Goal: Task Accomplishment & Management: Use online tool/utility

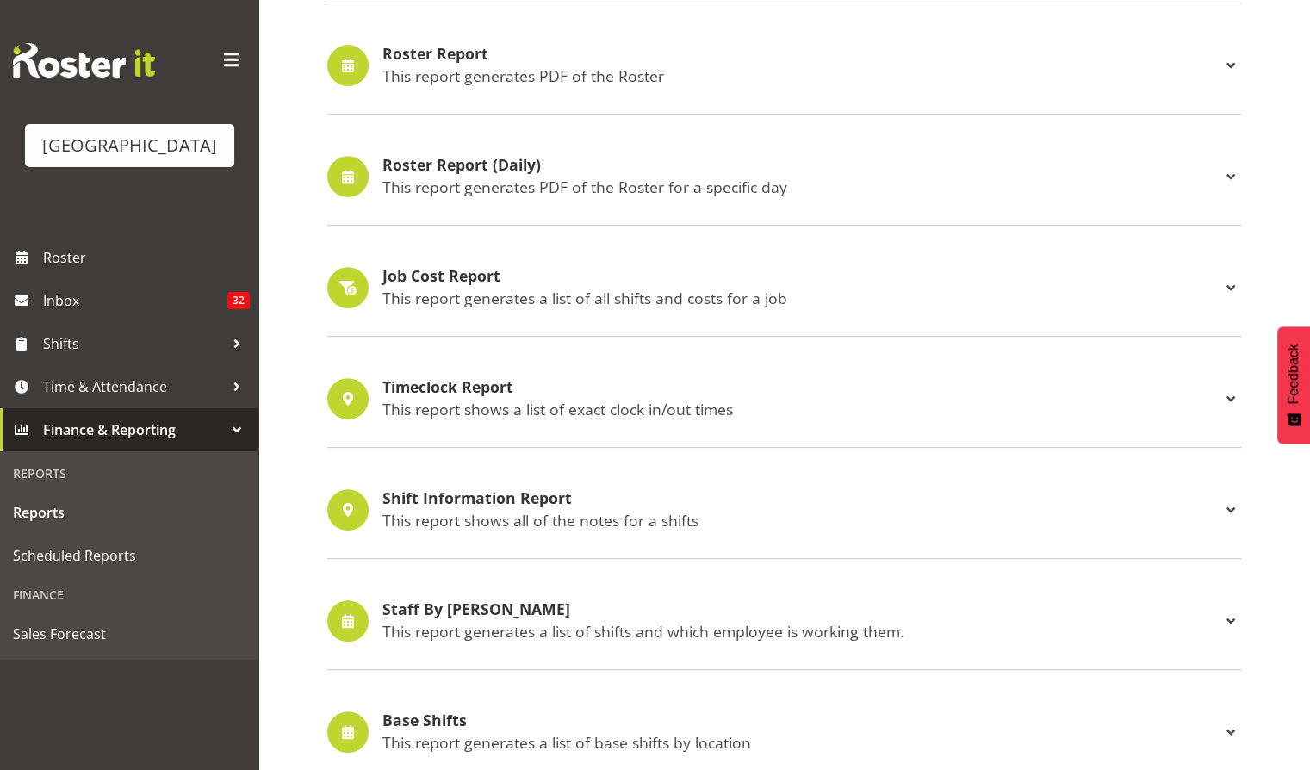
scroll to position [750, 0]
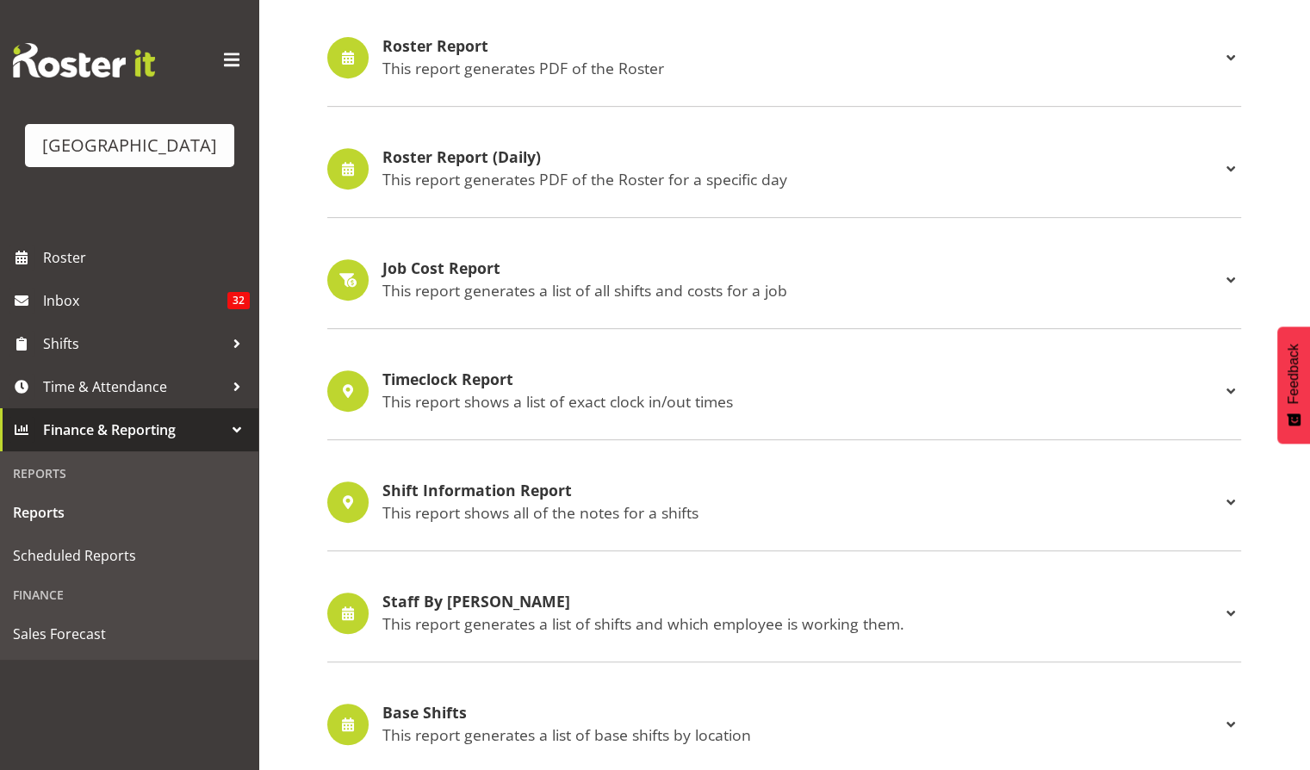
click at [472, 281] on p "This report generates a list of all shifts and costs for a job" at bounding box center [802, 290] width 838 height 19
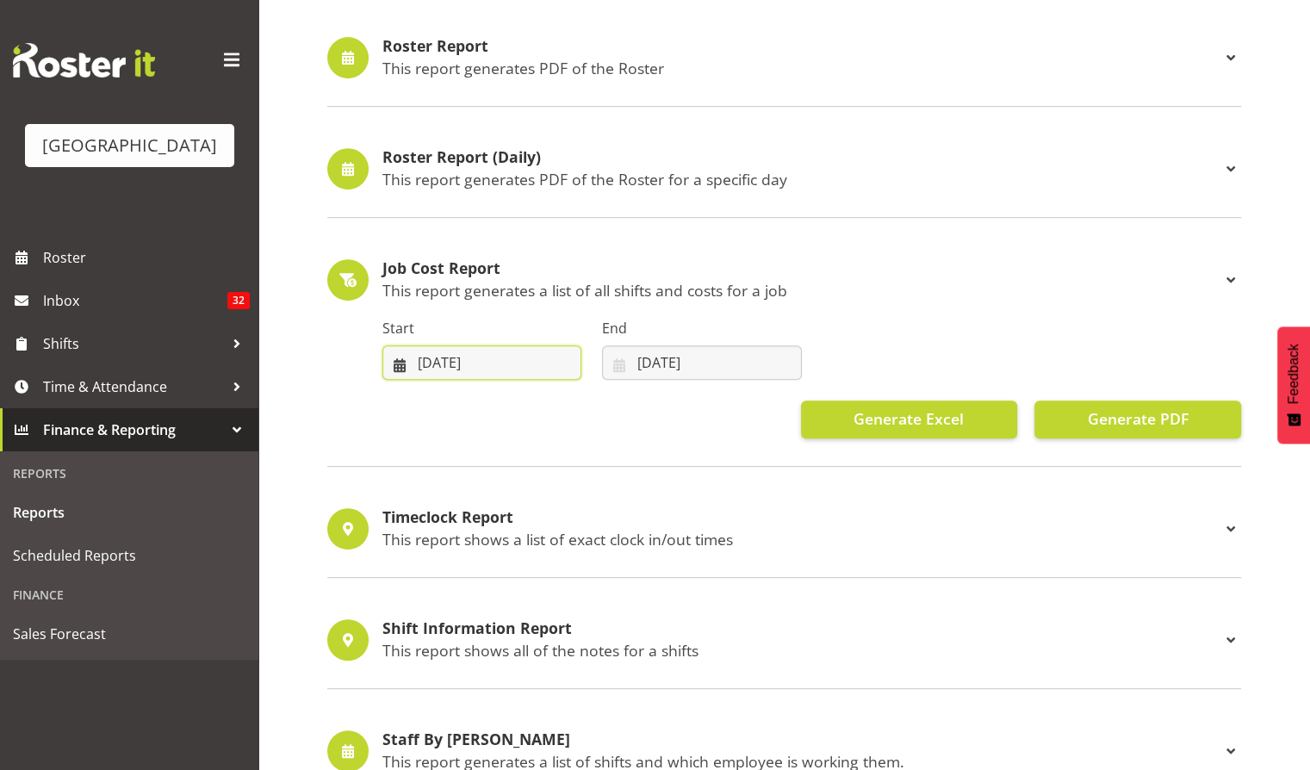
click at [507, 360] on input "[DATE]" at bounding box center [482, 362] width 199 height 34
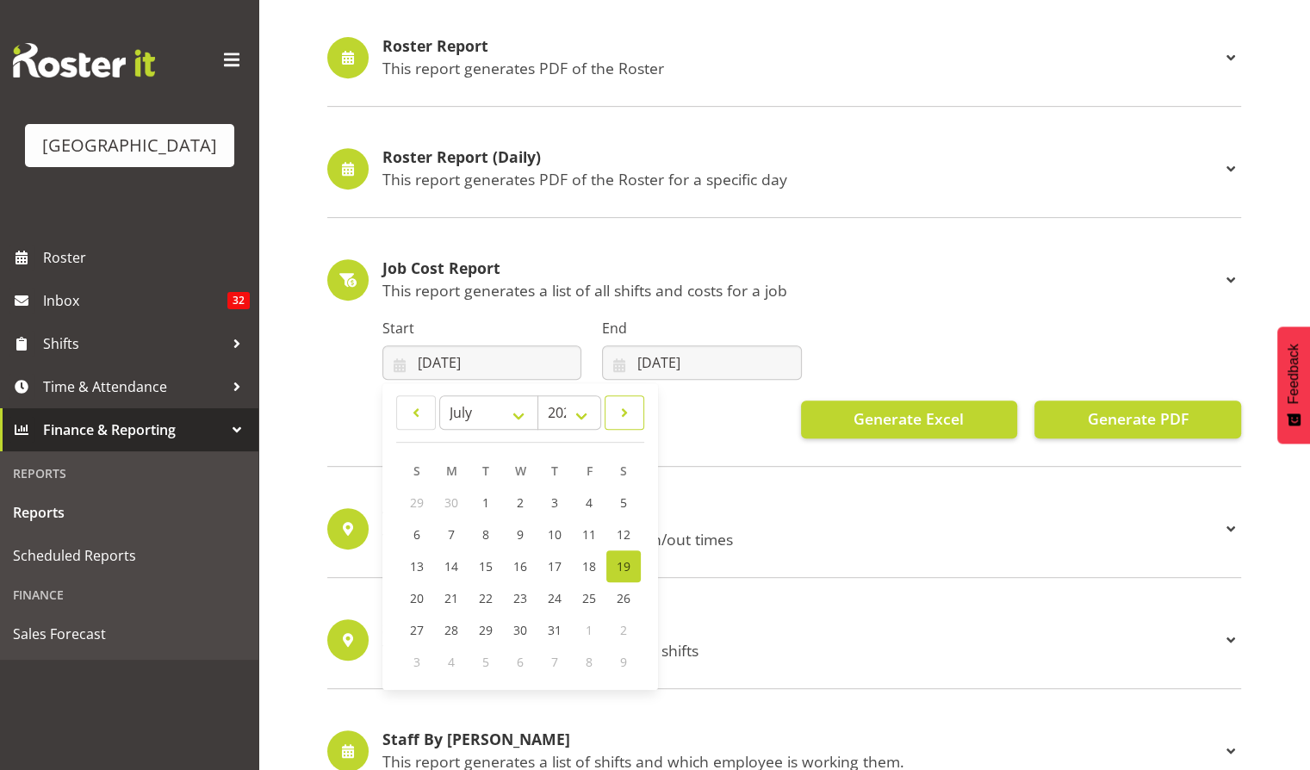
click at [613, 403] on link at bounding box center [625, 412] width 40 height 34
click at [411, 410] on span at bounding box center [415, 412] width 17 height 21
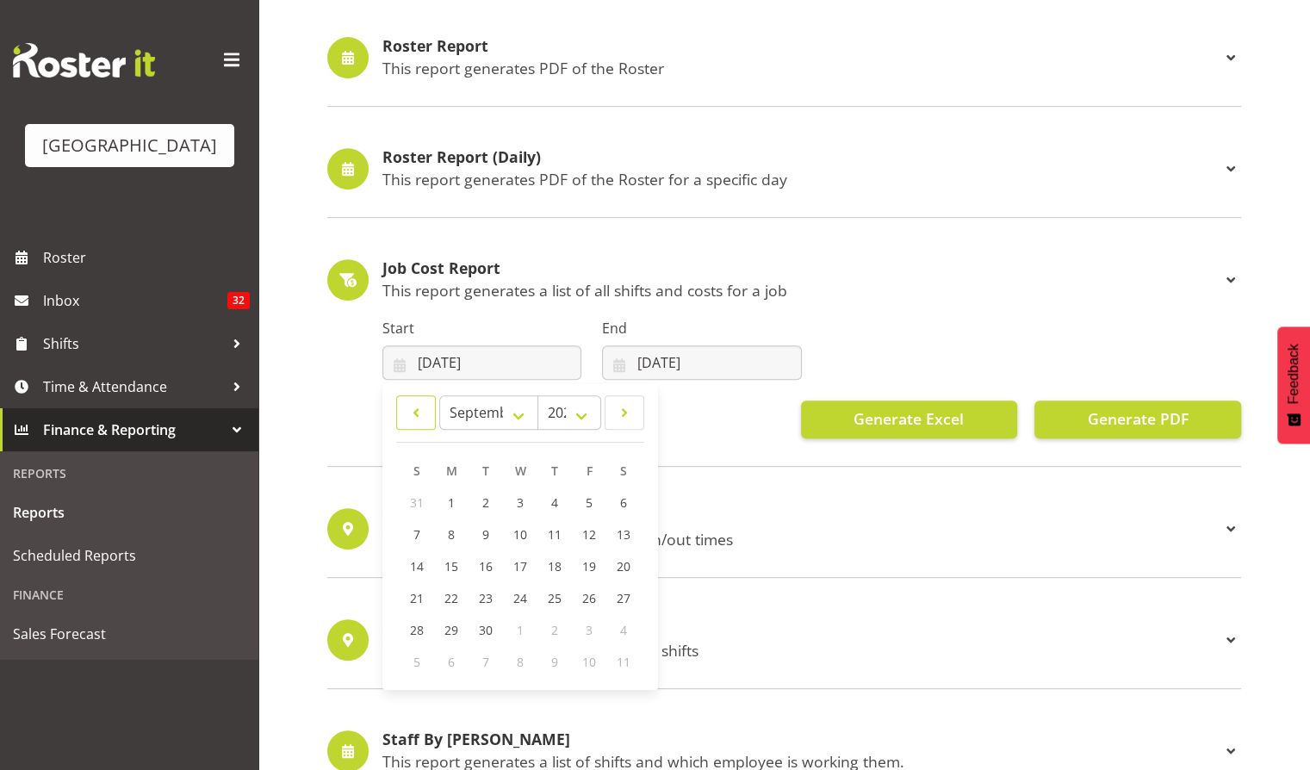
select select "7"
click at [482, 534] on span "5" at bounding box center [485, 534] width 7 height 16
type input "[DATE]"
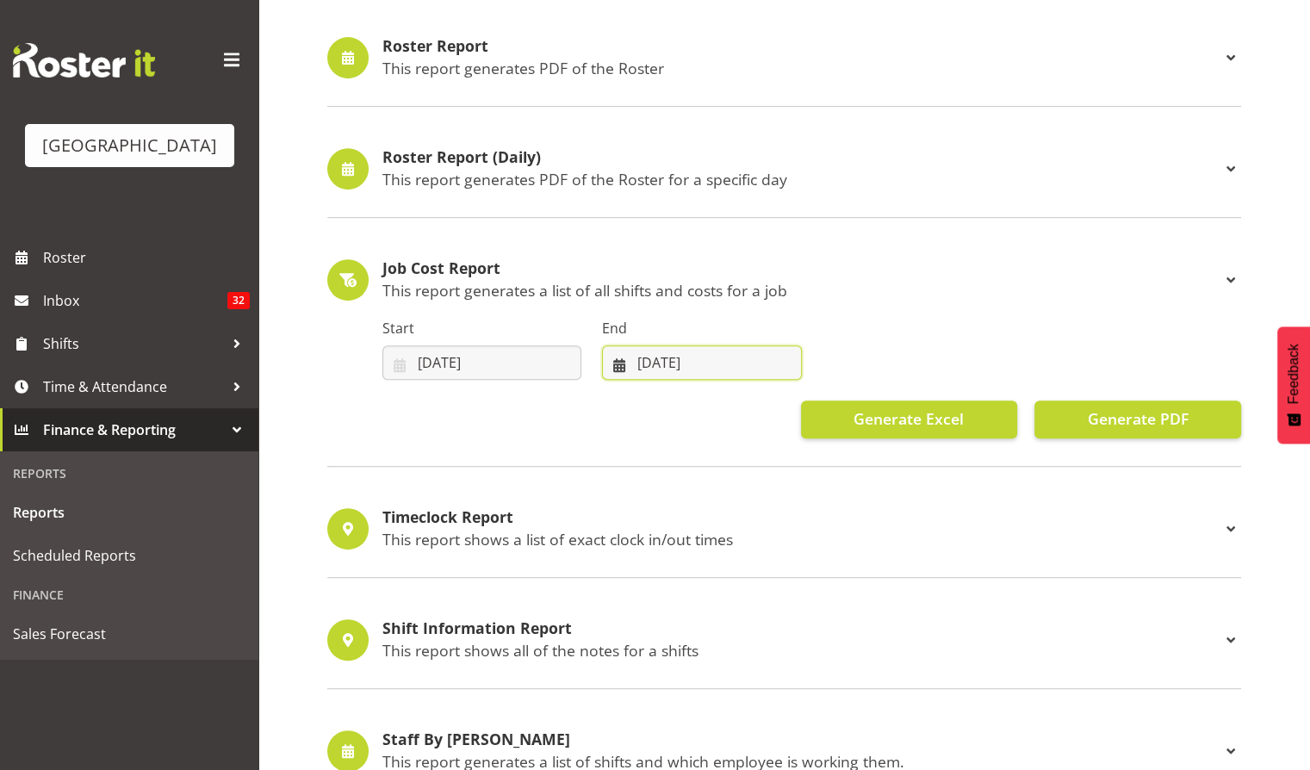
click at [700, 364] on input "[DATE]" at bounding box center [701, 362] width 199 height 34
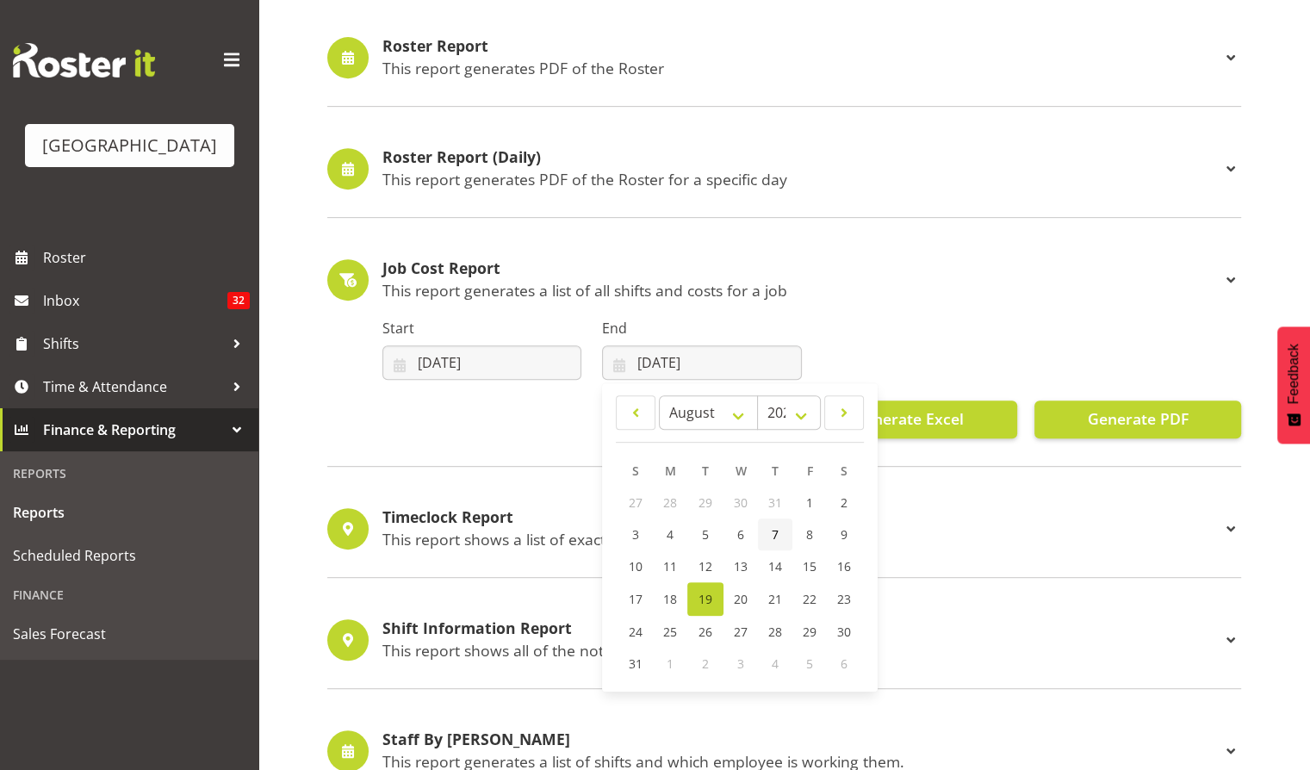
click at [782, 534] on link "7" at bounding box center [775, 535] width 34 height 32
type input "[DATE]"
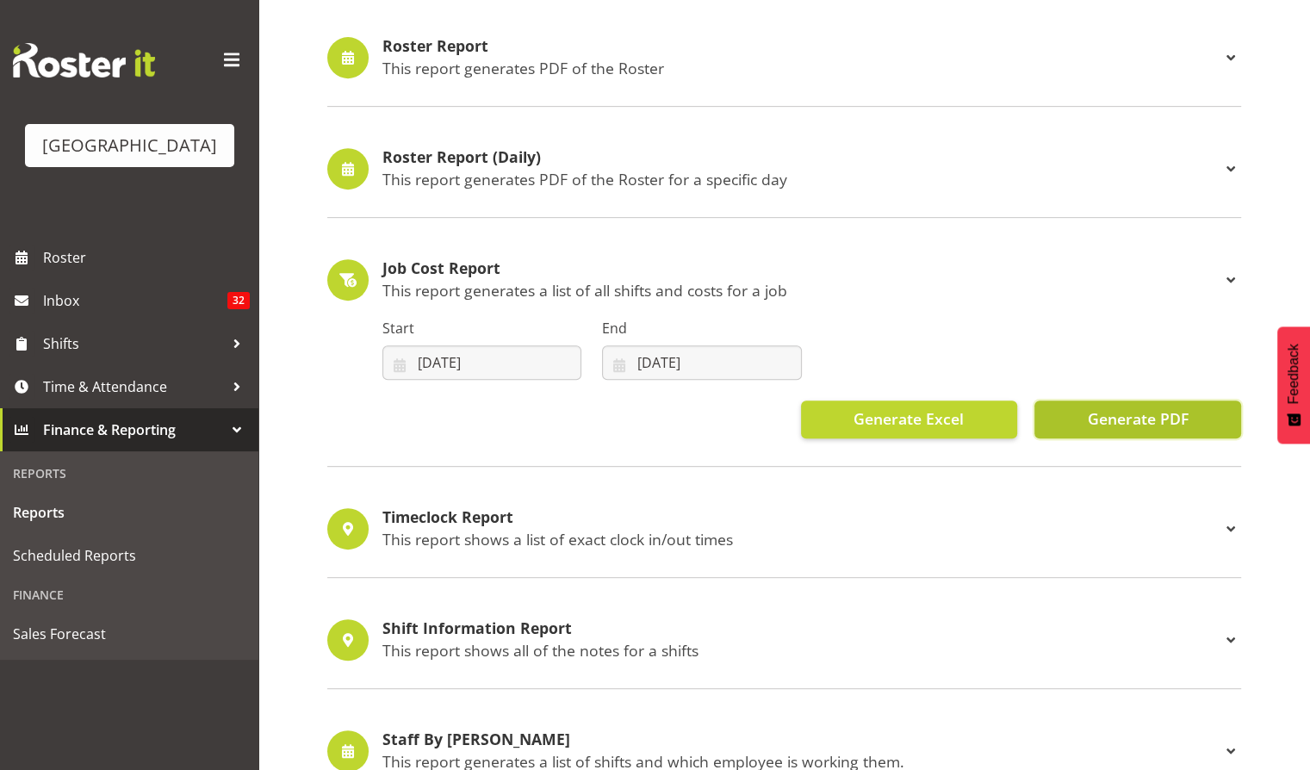
click at [1141, 420] on span "Generate PDF" at bounding box center [1137, 418] width 101 height 22
click at [1232, 274] on span at bounding box center [1231, 280] width 21 height 21
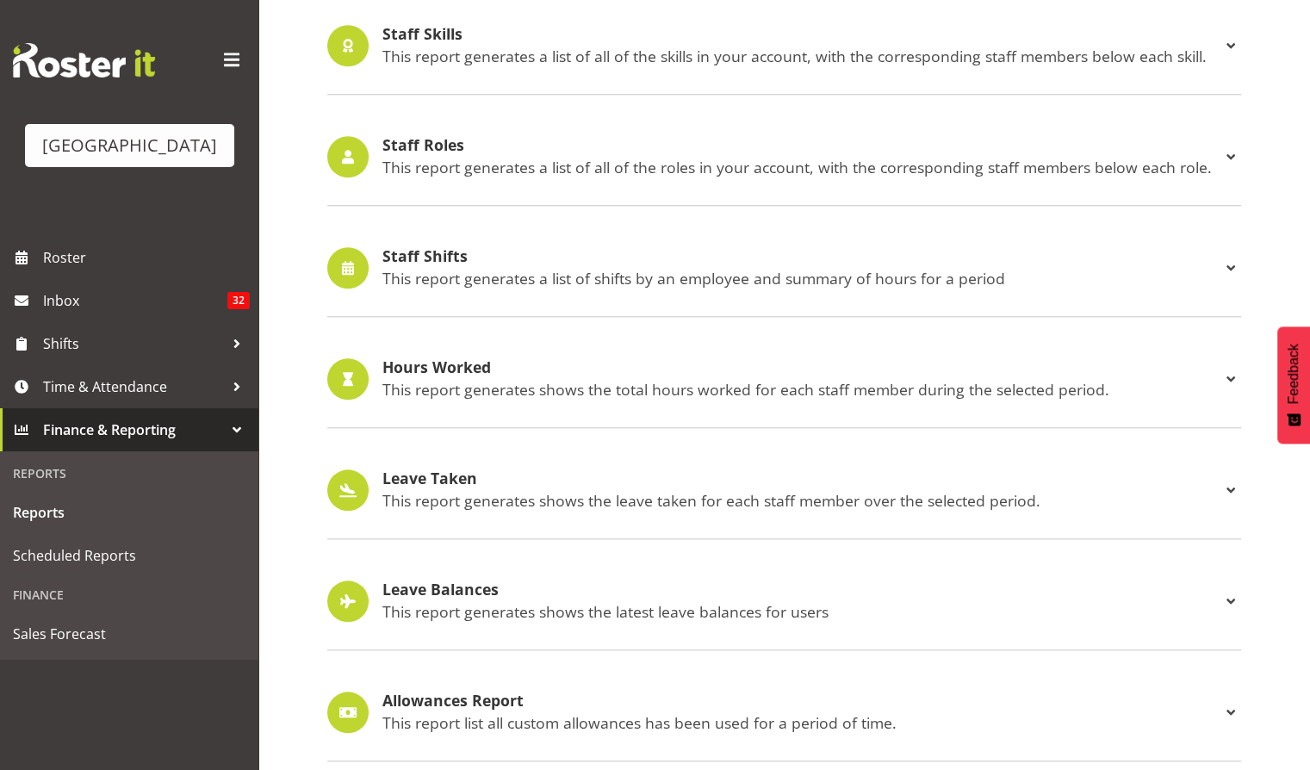
scroll to position [1614, 0]
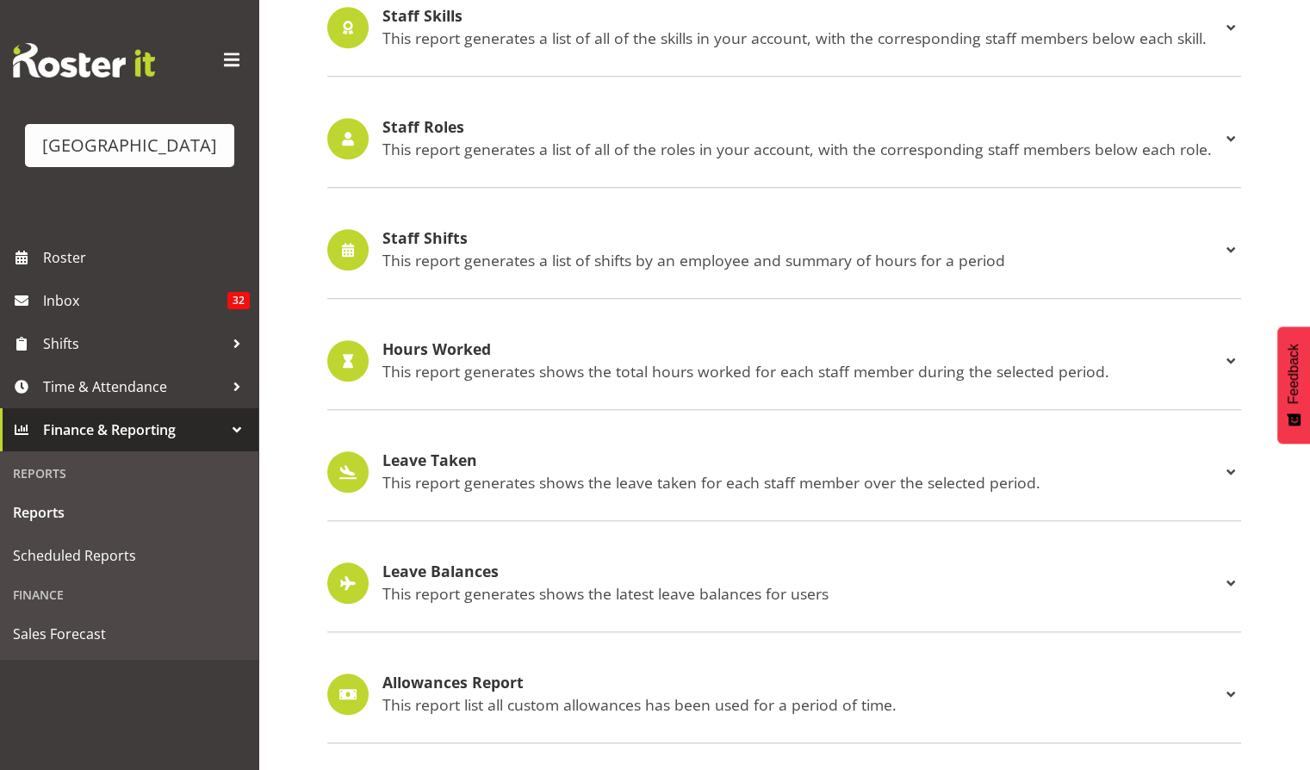
click at [782, 342] on h4 "Hours Worked" at bounding box center [802, 349] width 838 height 17
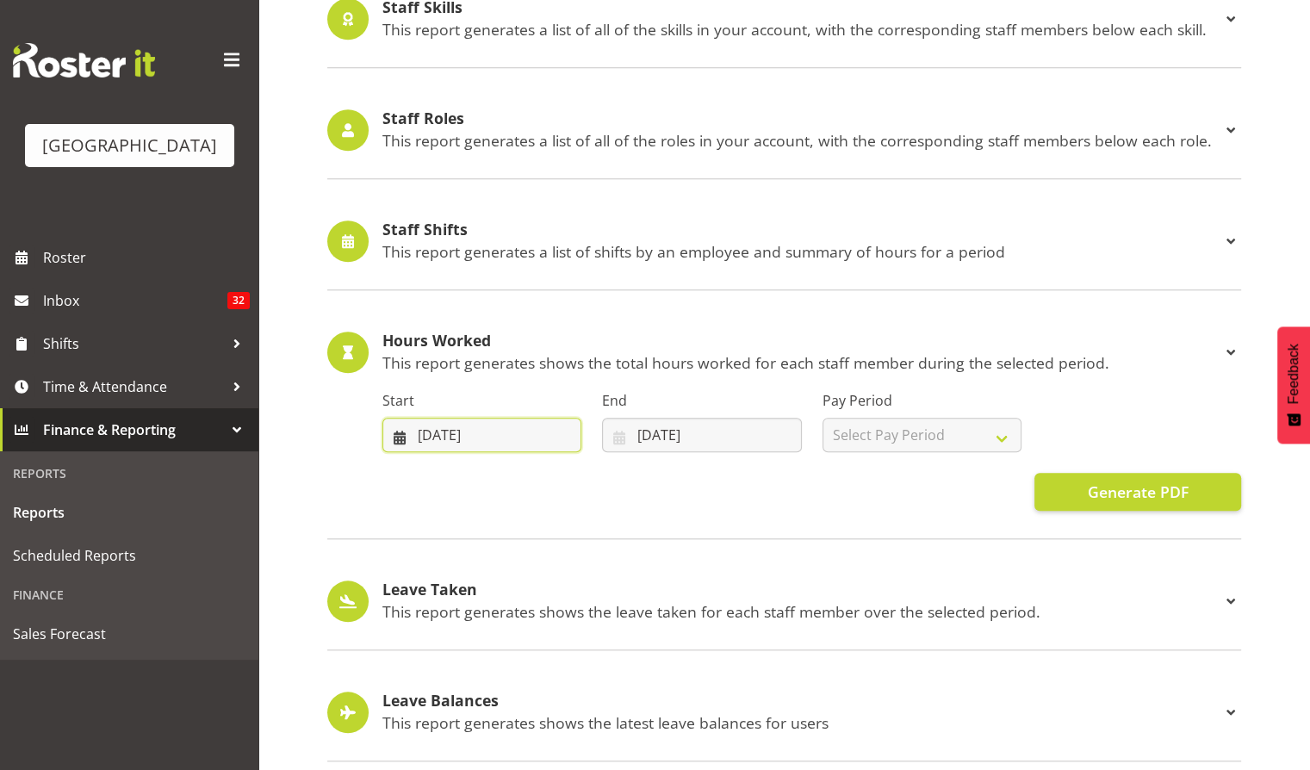
click at [441, 444] on input "[DATE]" at bounding box center [482, 435] width 199 height 34
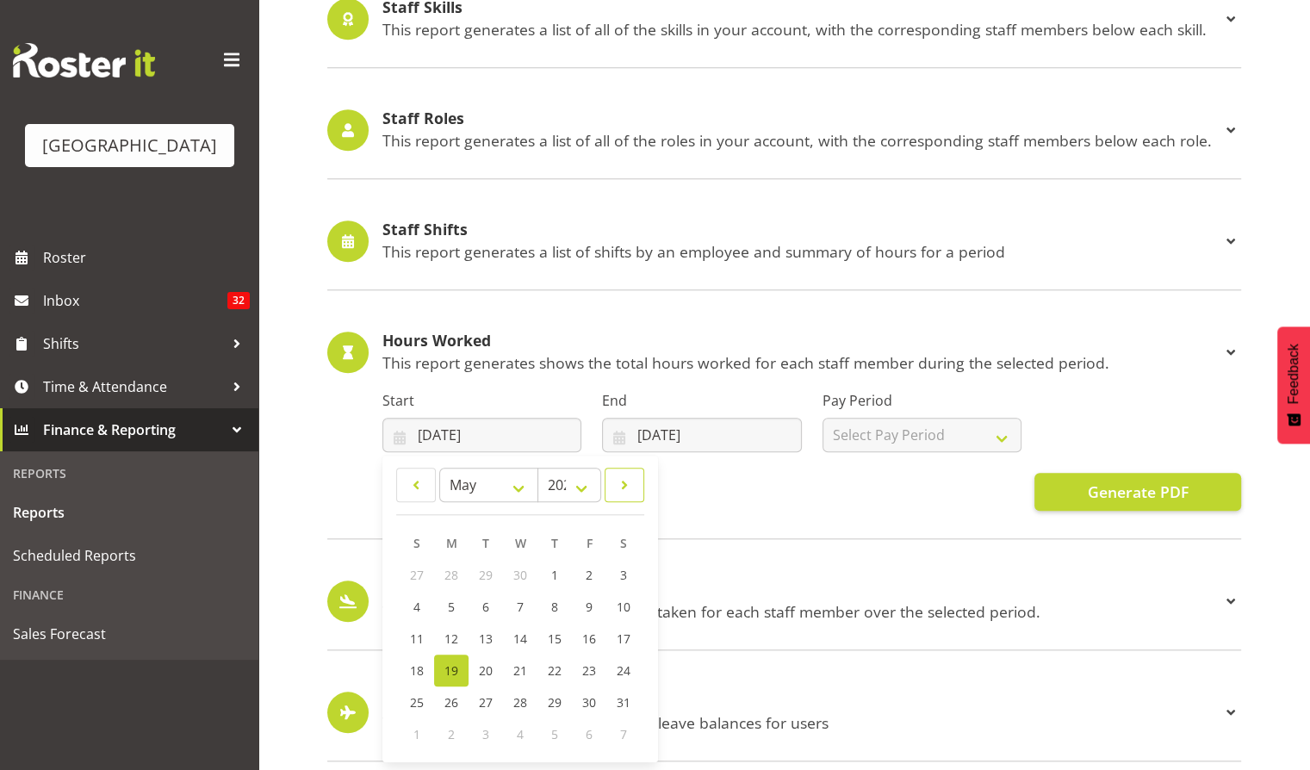
click at [631, 479] on span at bounding box center [624, 485] width 17 height 21
select select "7"
click at [494, 600] on link "5" at bounding box center [486, 607] width 36 height 32
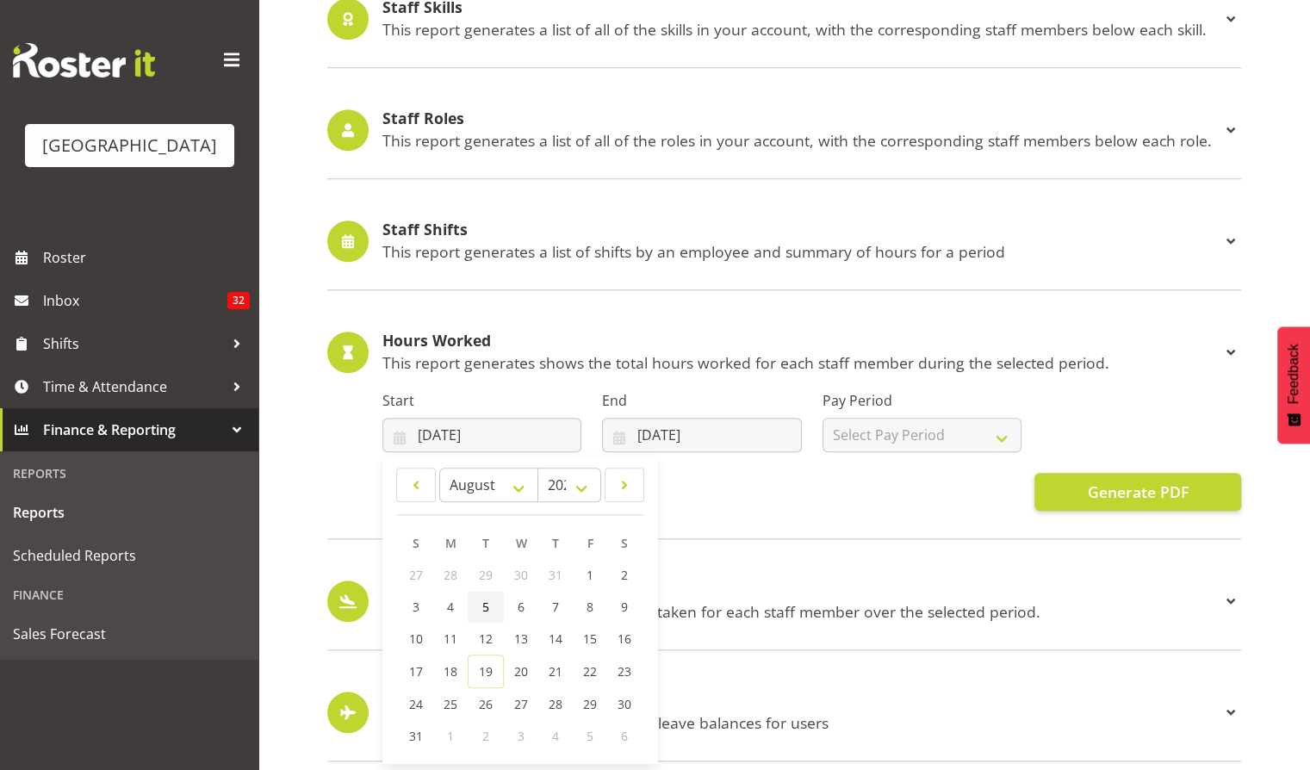
type input "[DATE]"
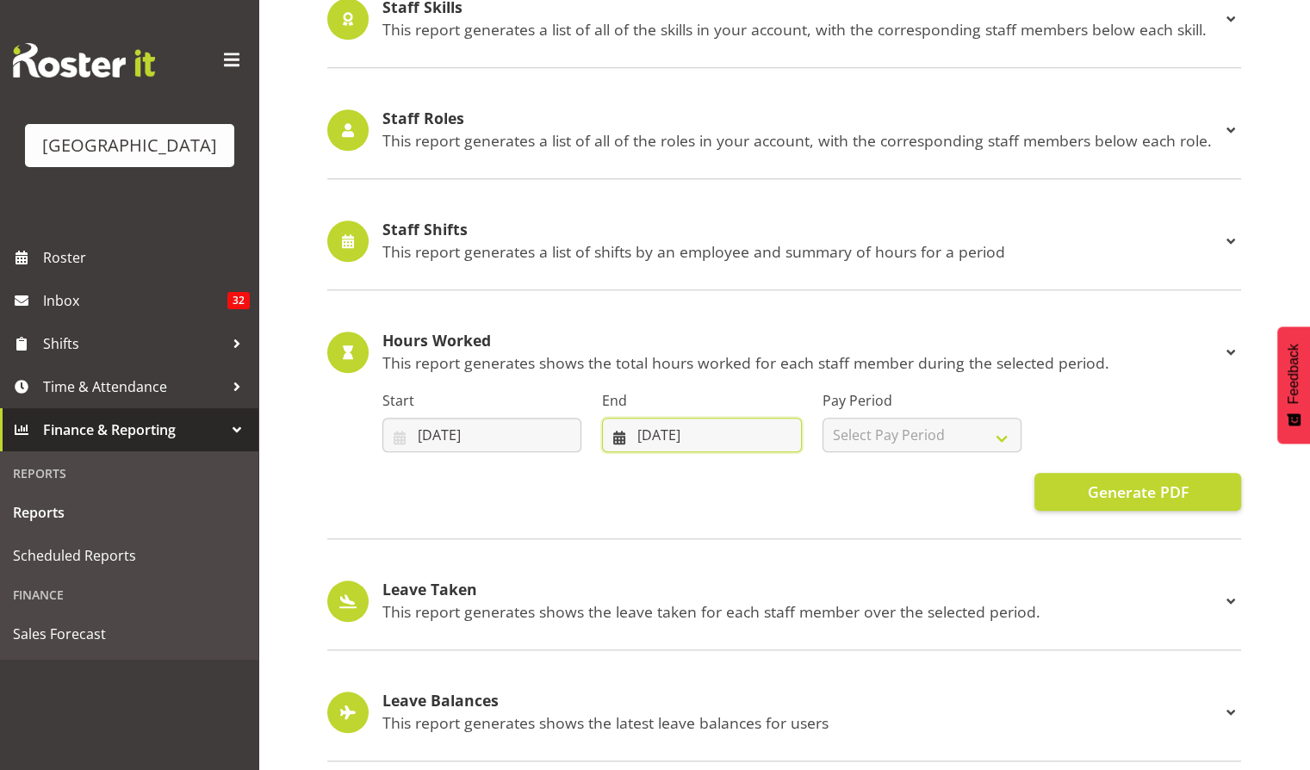
click at [685, 428] on input "[DATE]" at bounding box center [701, 435] width 199 height 34
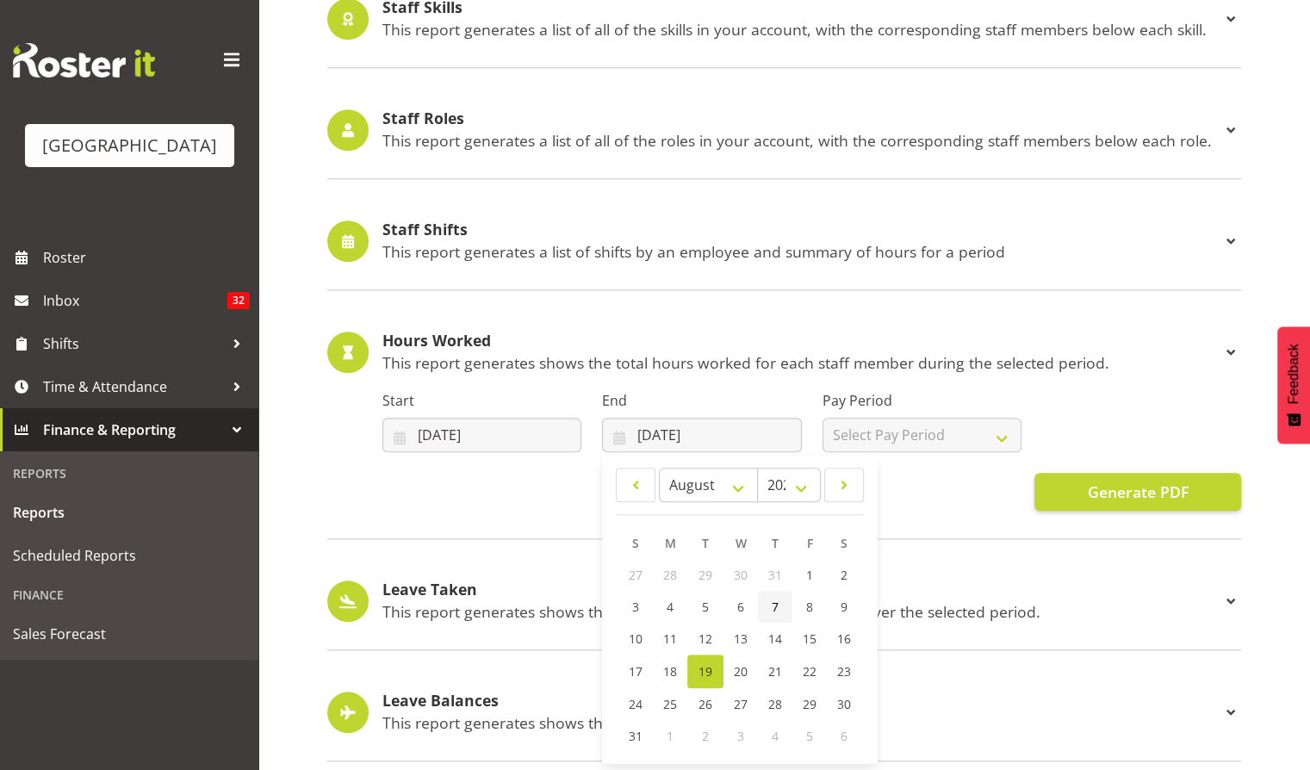
click at [775, 599] on span "7" at bounding box center [775, 607] width 7 height 16
type input "[DATE]"
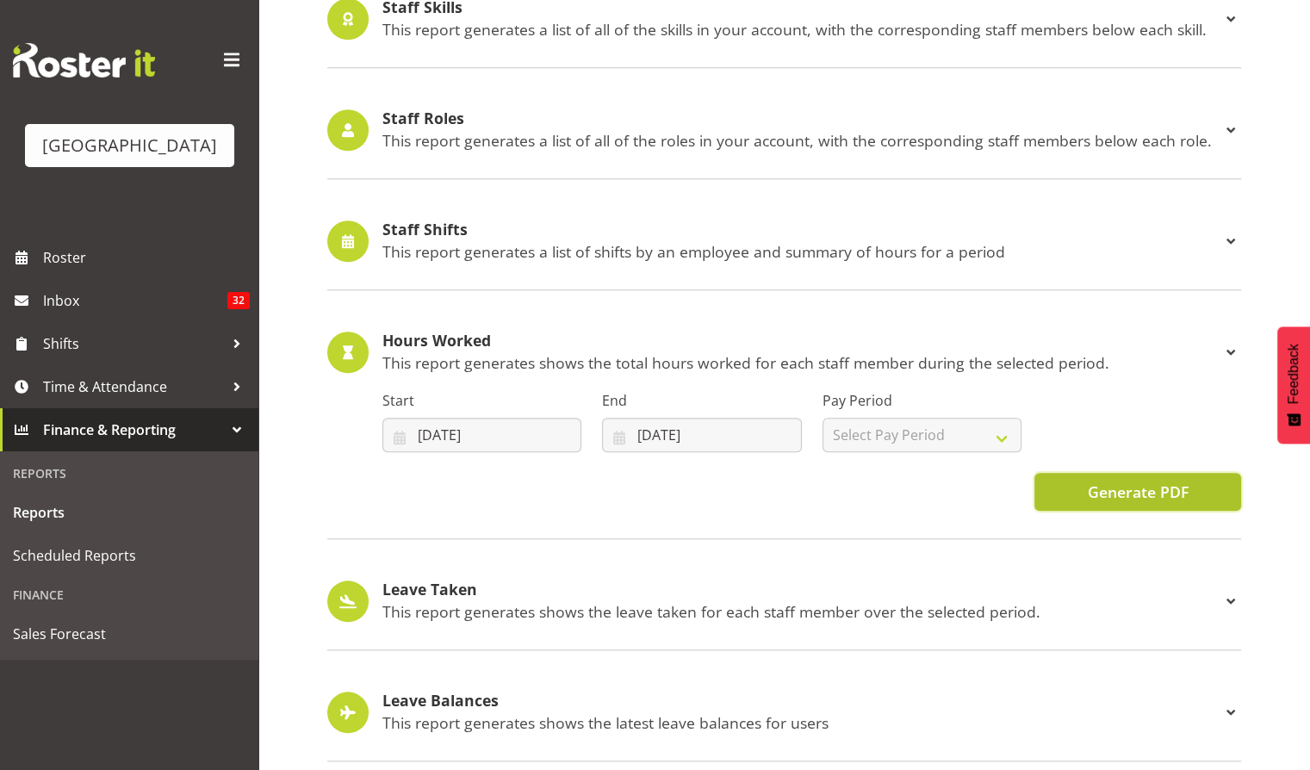
click at [1148, 488] on span "Generate PDF" at bounding box center [1137, 492] width 101 height 22
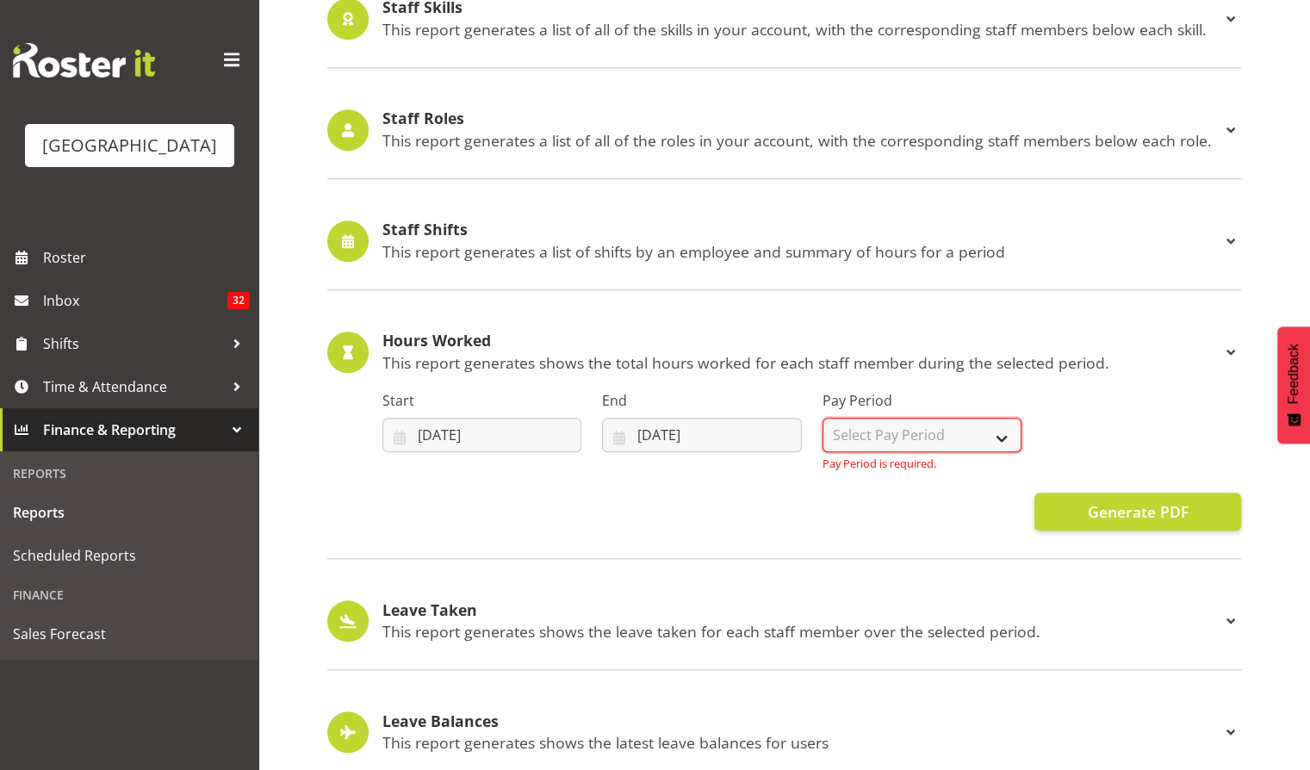
click at [997, 429] on select "Select Pay Period Pay Period" at bounding box center [922, 435] width 199 height 34
select select "169"
click at [823, 418] on select "Select Pay Period Pay Period" at bounding box center [922, 435] width 199 height 34
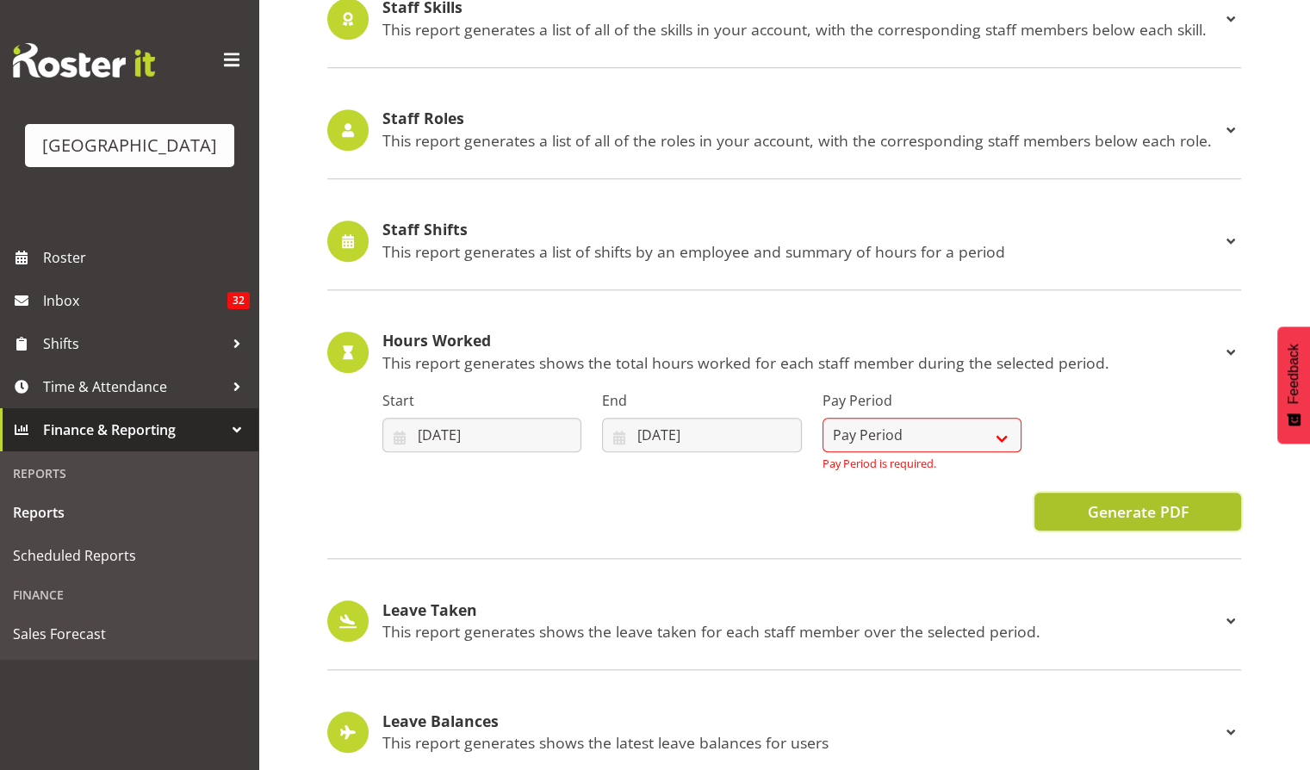
click at [1143, 510] on span "Generate PDF" at bounding box center [1137, 512] width 101 height 22
click at [659, 567] on div "Staff Skills This report generates a list of all of the skills in your account,…" at bounding box center [784, 431] width 914 height 923
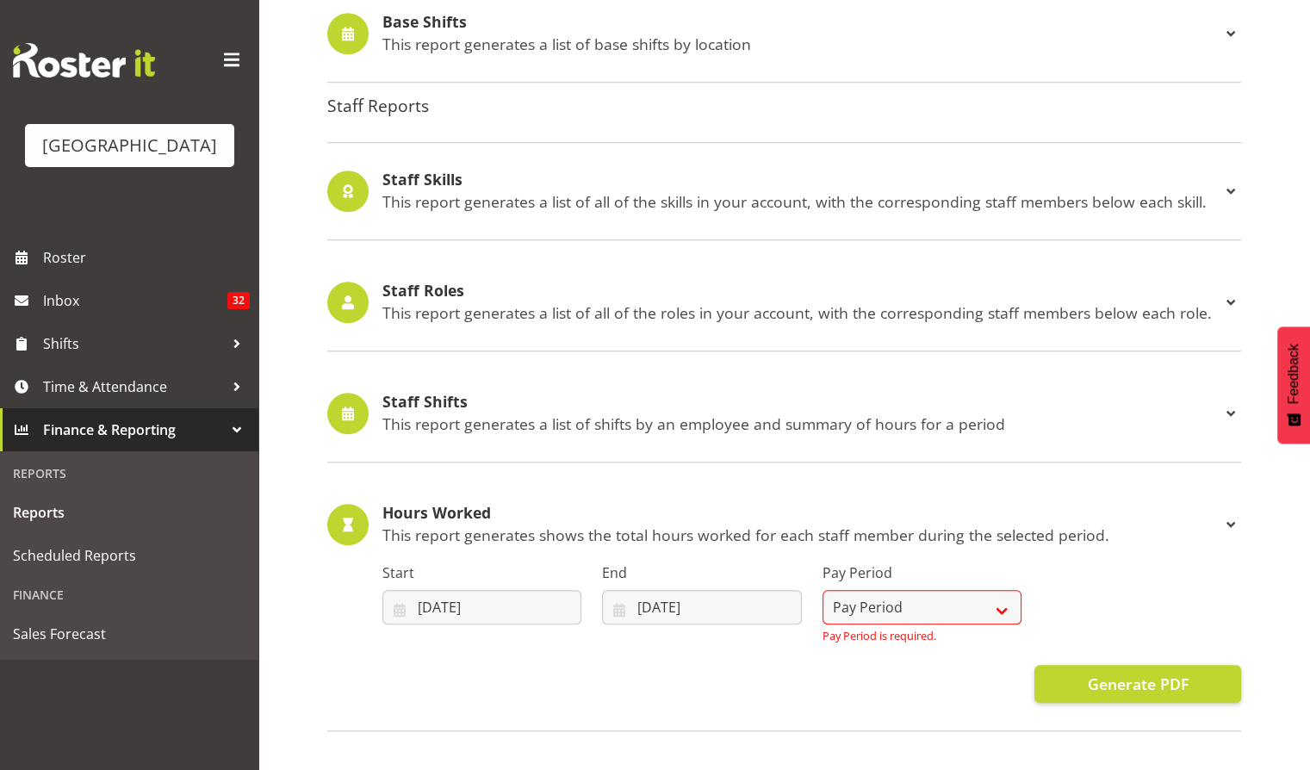
scroll to position [1438, 0]
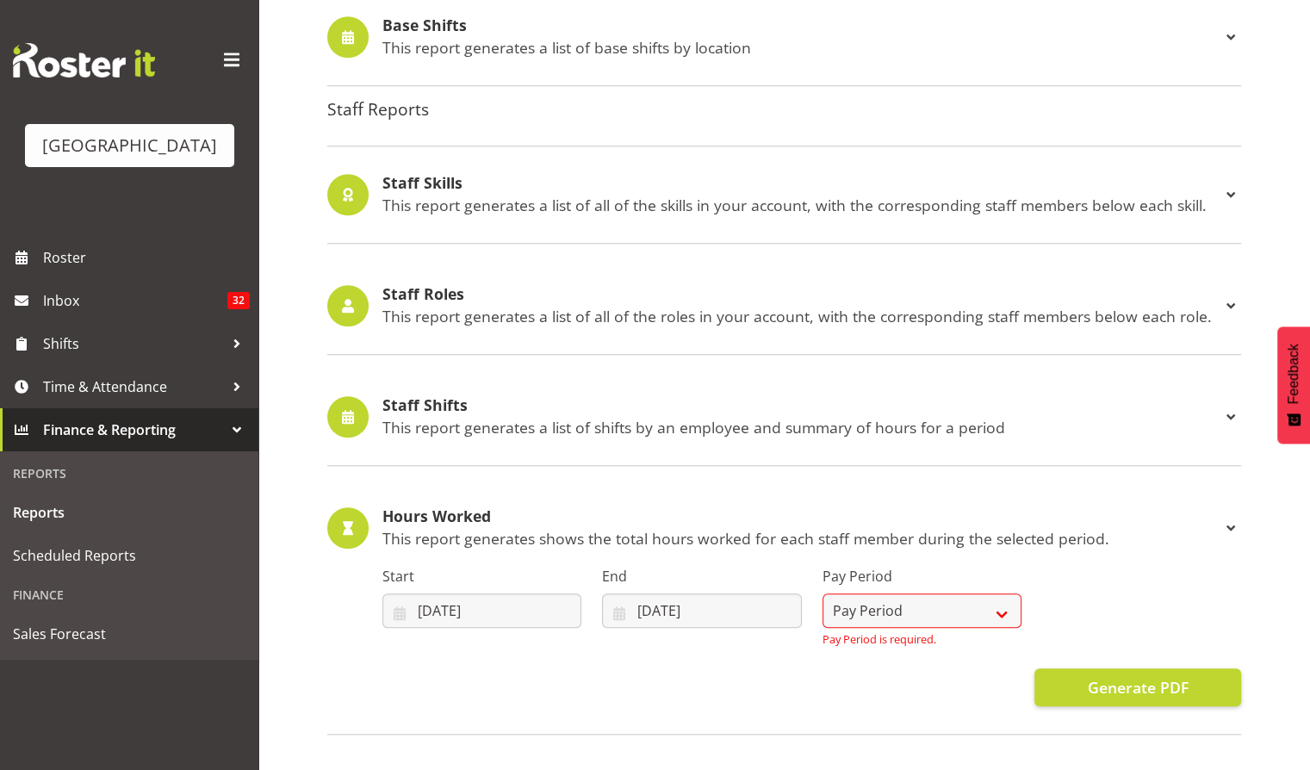
click at [1225, 519] on span at bounding box center [1231, 528] width 21 height 21
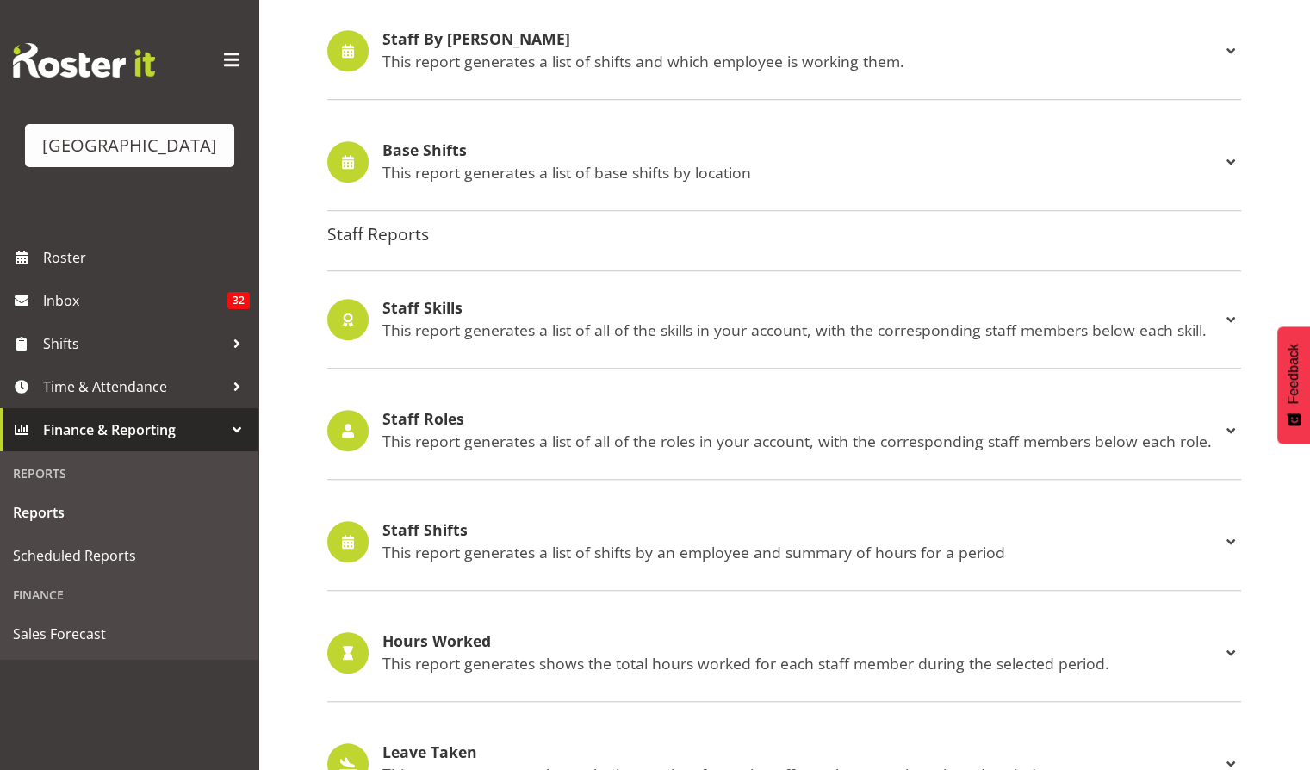
scroll to position [1310, 0]
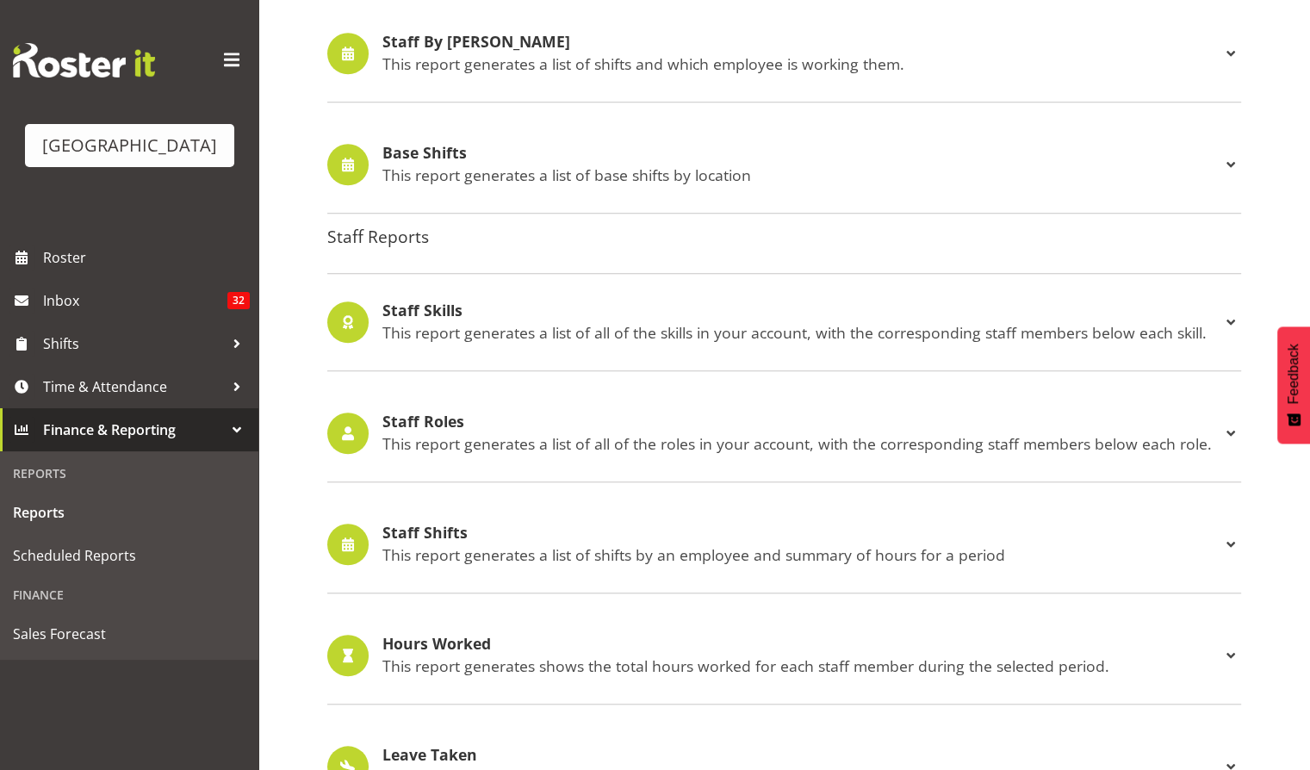
click at [555, 551] on p "This report generates a list of shifts by an employee and summary of hours for …" at bounding box center [802, 554] width 838 height 19
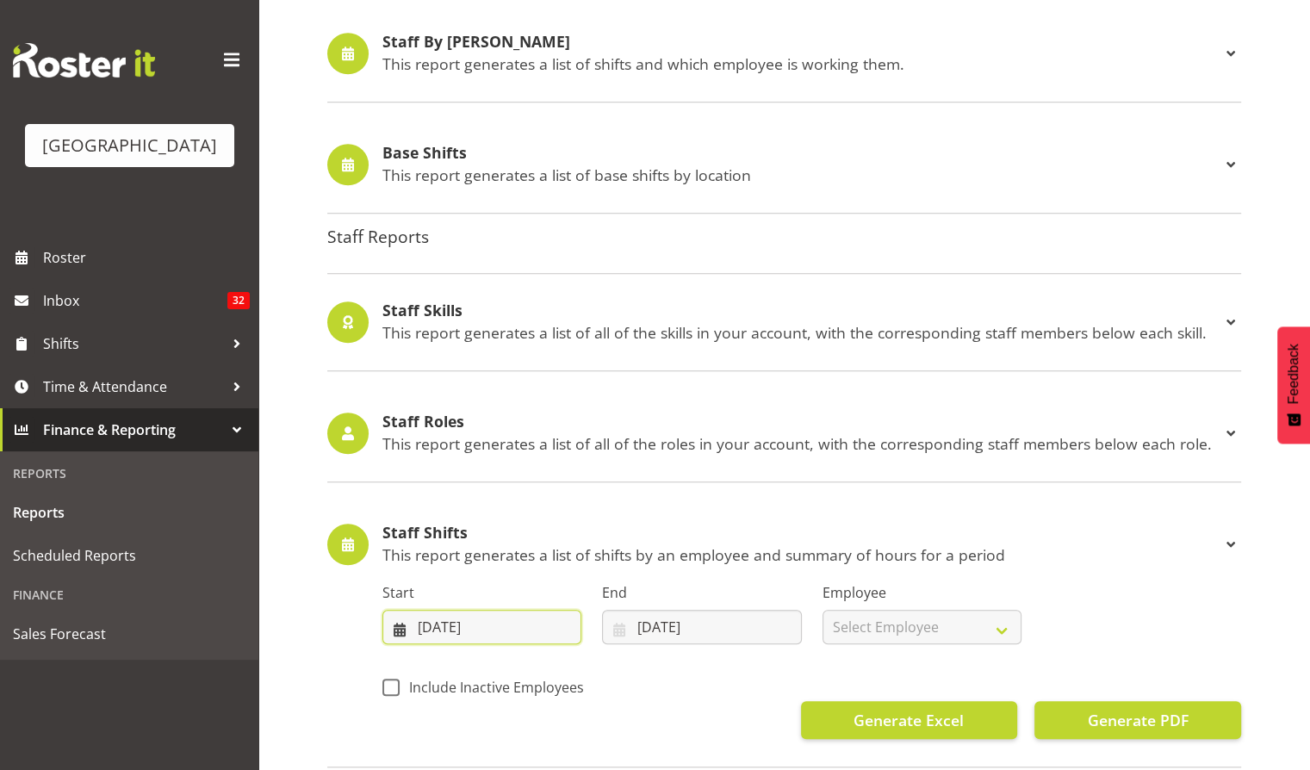
click at [503, 619] on input "[DATE]" at bounding box center [482, 627] width 199 height 34
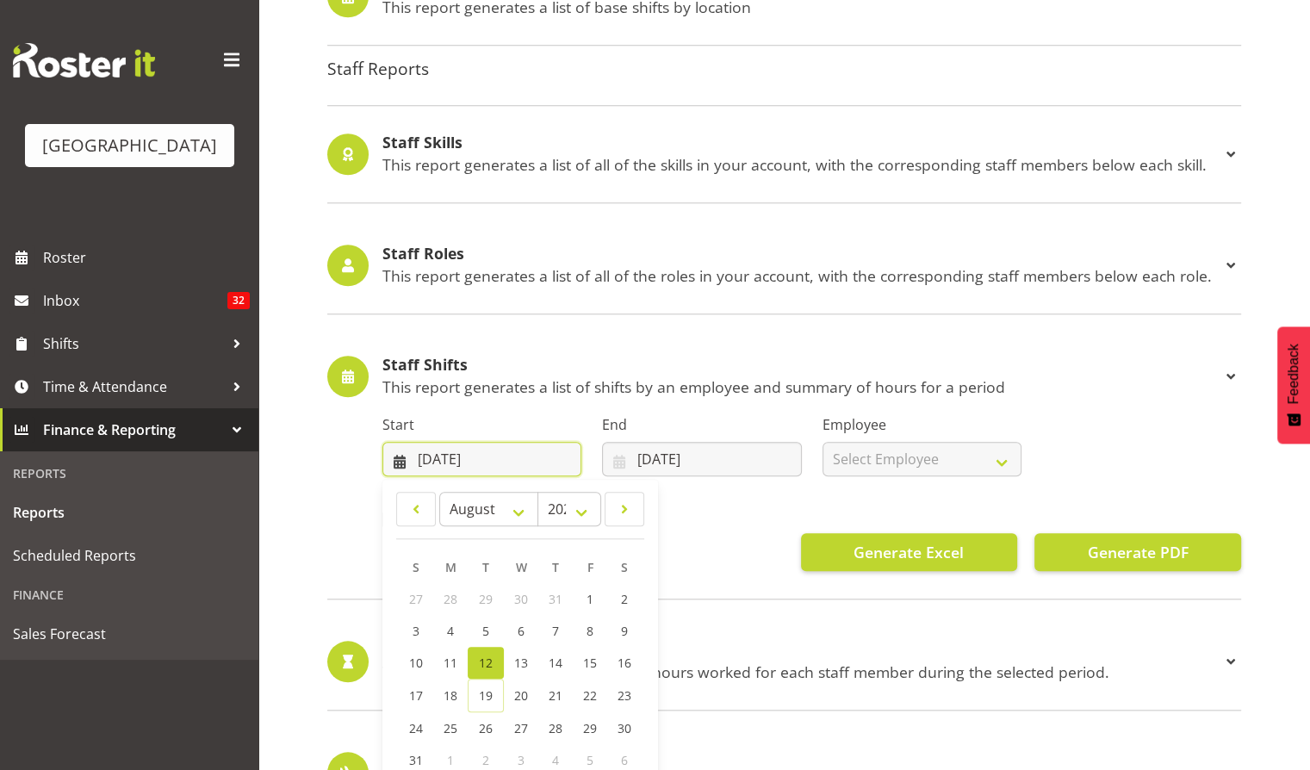
scroll to position [1479, 0]
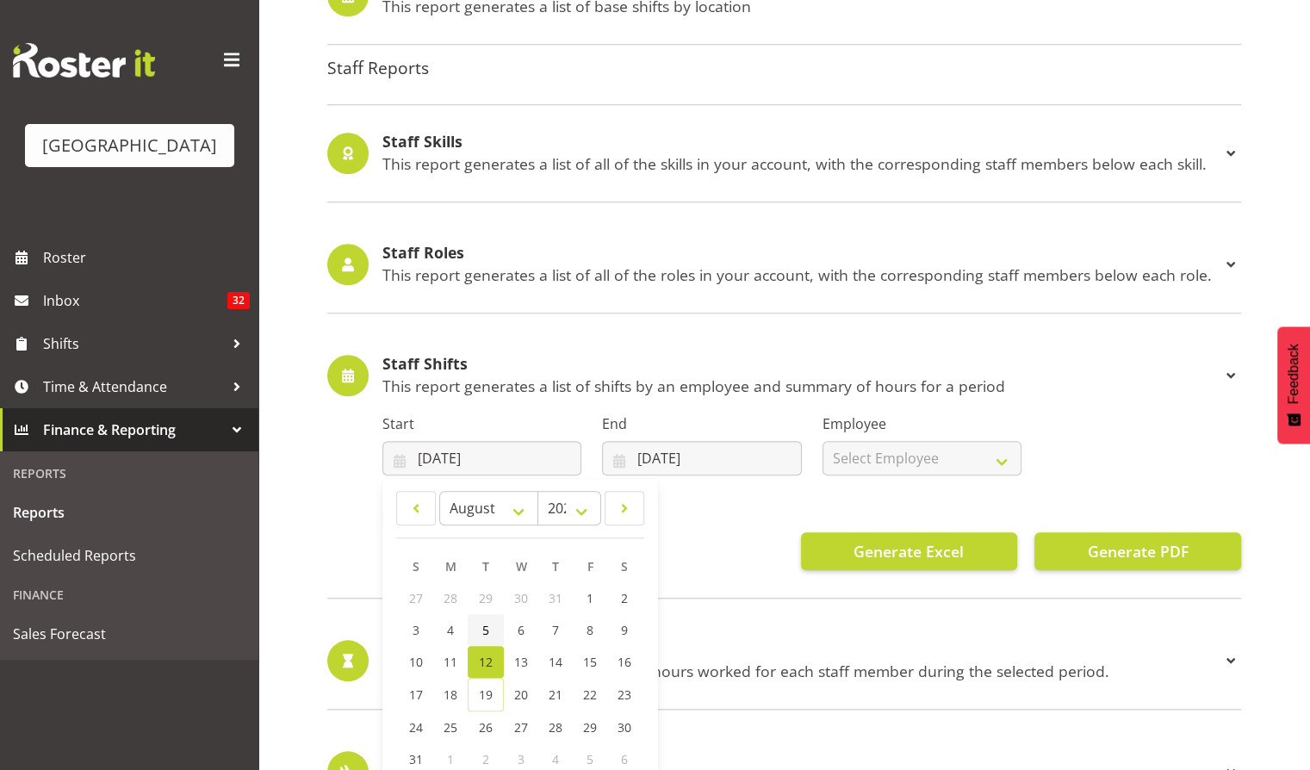
click at [486, 630] on span "5" at bounding box center [485, 630] width 7 height 16
type input "[DATE]"
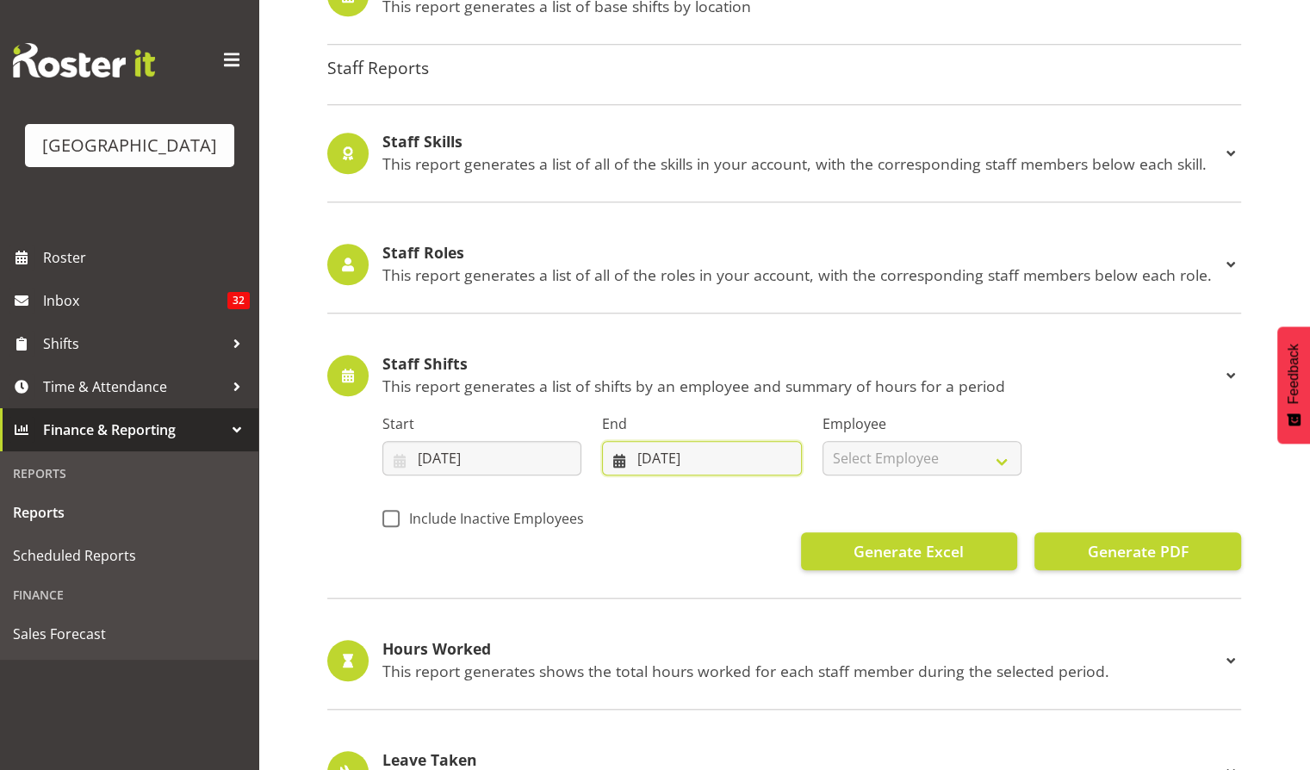
click at [693, 459] on input "[DATE]" at bounding box center [701, 458] width 199 height 34
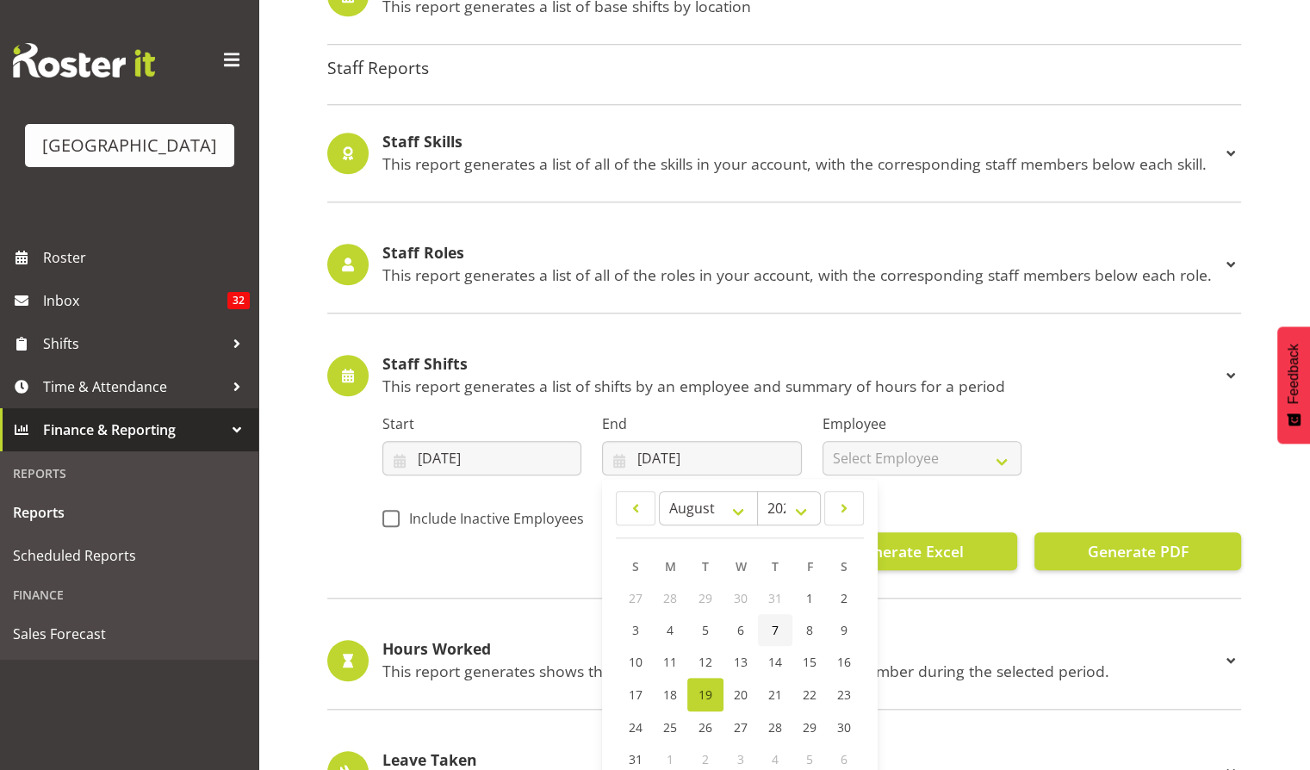
click at [773, 631] on span "7" at bounding box center [775, 630] width 7 height 16
type input "[DATE]"
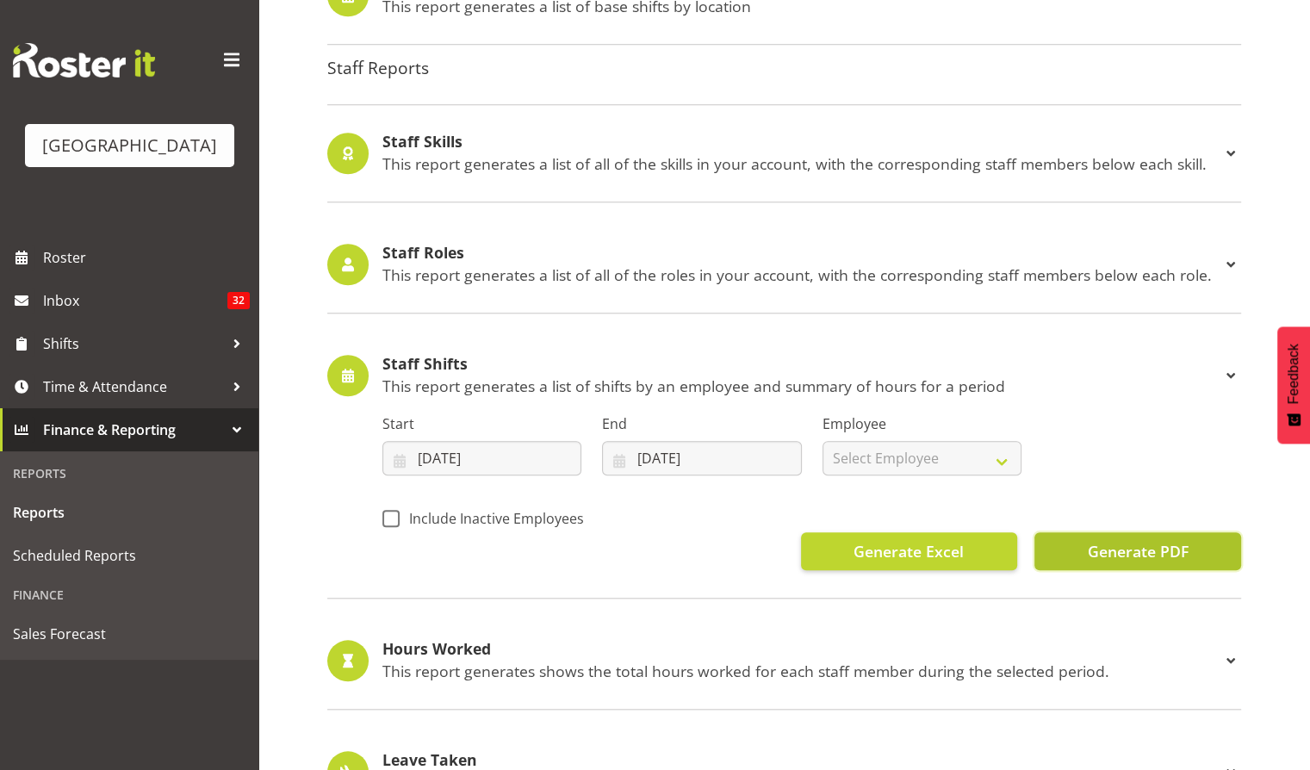
click at [1153, 555] on span "Generate PDF" at bounding box center [1137, 551] width 101 height 22
